Goal: Information Seeking & Learning: Check status

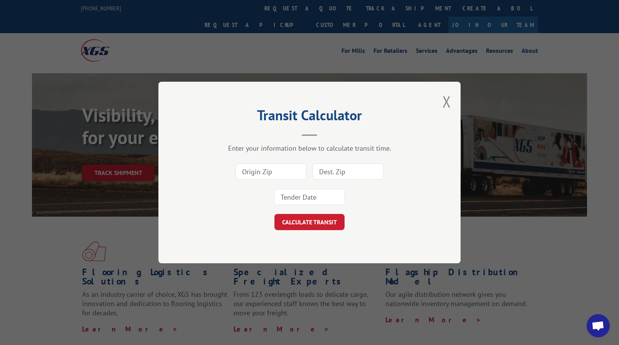
click at [440, 99] on div "Transit Calculator Enter your information below to calculate transit time. CALC…" at bounding box center [309, 172] width 302 height 181
click at [445, 101] on button "Close modal" at bounding box center [446, 101] width 8 height 20
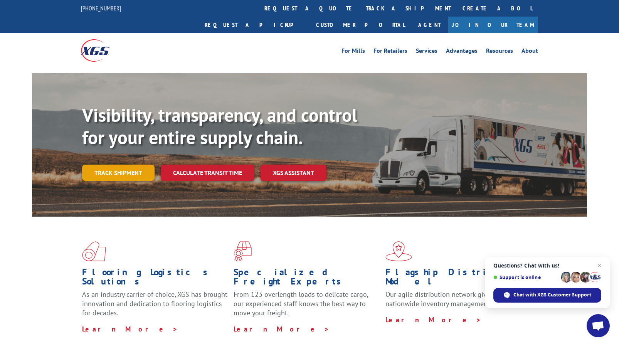
click at [108, 165] on link "Track shipment" at bounding box center [118, 173] width 72 height 16
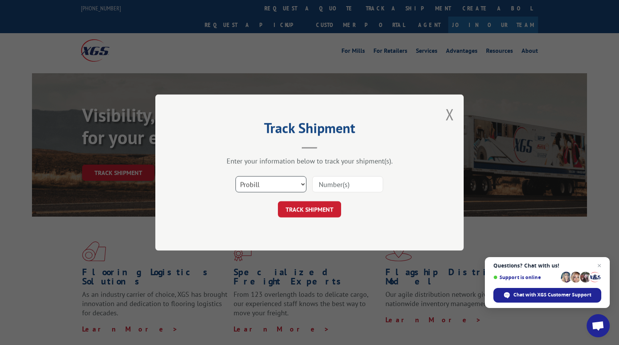
click at [246, 184] on select "Select category... Probill BOL PO" at bounding box center [270, 184] width 71 height 16
click at [235, 176] on select "Select category... Probill BOL PO" at bounding box center [270, 184] width 71 height 16
click at [351, 184] on input at bounding box center [347, 184] width 71 height 16
type input "17471867"
click at [329, 211] on button "TRACK SHIPMENT" at bounding box center [309, 209] width 63 height 16
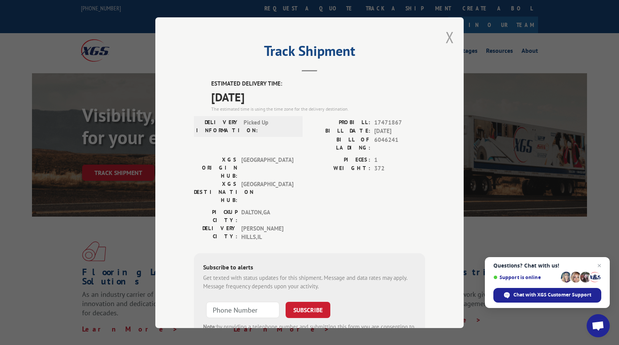
click at [449, 38] on button "Close modal" at bounding box center [449, 37] width 8 height 20
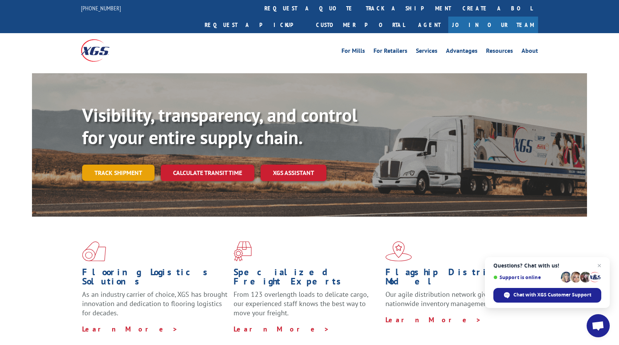
click at [142, 165] on link "Track shipment" at bounding box center [118, 173] width 72 height 16
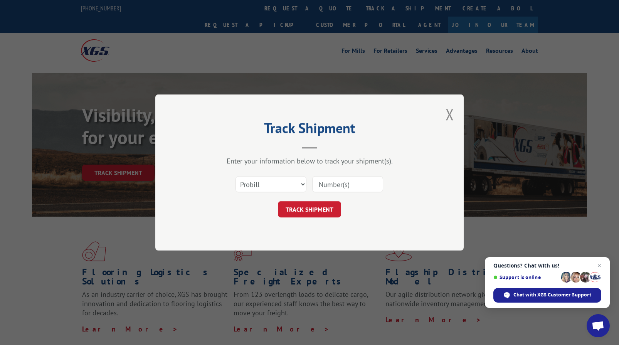
click at [327, 189] on input at bounding box center [347, 184] width 71 height 16
type input "17471979"
click at [306, 214] on button "TRACK SHIPMENT" at bounding box center [309, 209] width 63 height 16
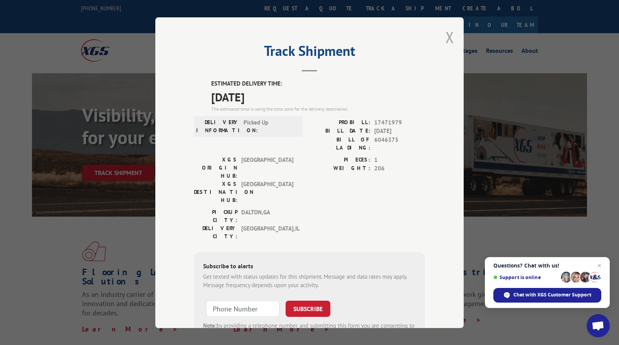
click at [446, 35] on button "Close modal" at bounding box center [449, 37] width 8 height 20
